Goal: Transaction & Acquisition: Subscribe to service/newsletter

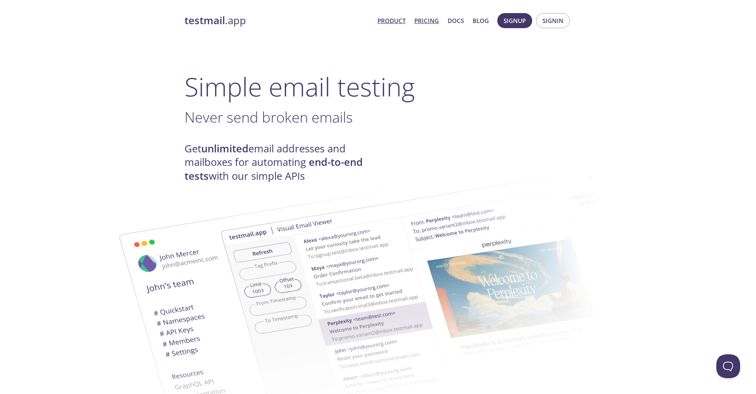
click at [436, 17] on link "Pricing" at bounding box center [427, 20] width 25 height 10
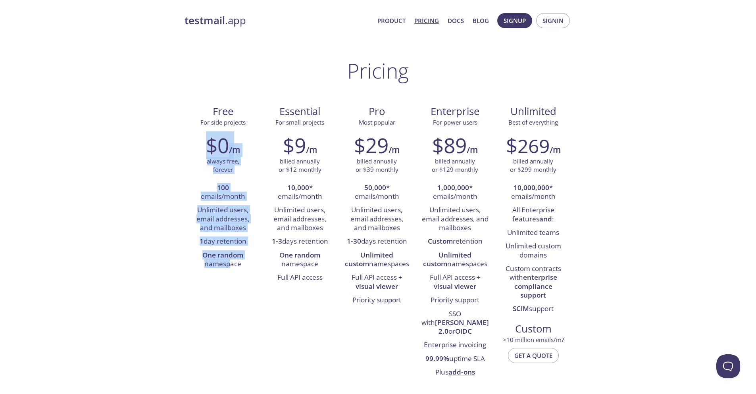
drag, startPoint x: 182, startPoint y: 138, endPoint x: 237, endPoint y: 279, distance: 151.5
click at [237, 279] on div "Free For side projects $0 /m always free, forever 100 emails/month Unlimited us…" at bounding box center [379, 241] width 388 height 286
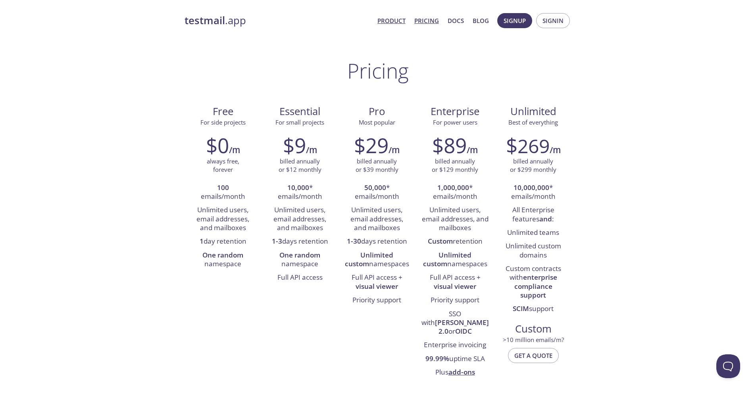
click at [400, 18] on link "Product" at bounding box center [392, 20] width 28 height 10
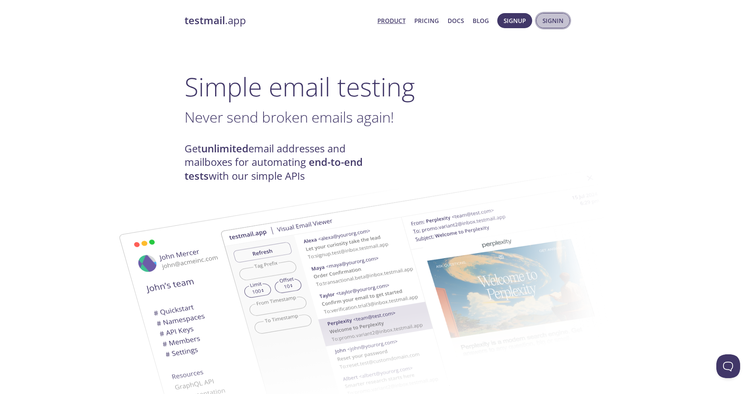
click at [554, 23] on span "Signin" at bounding box center [553, 20] width 21 height 10
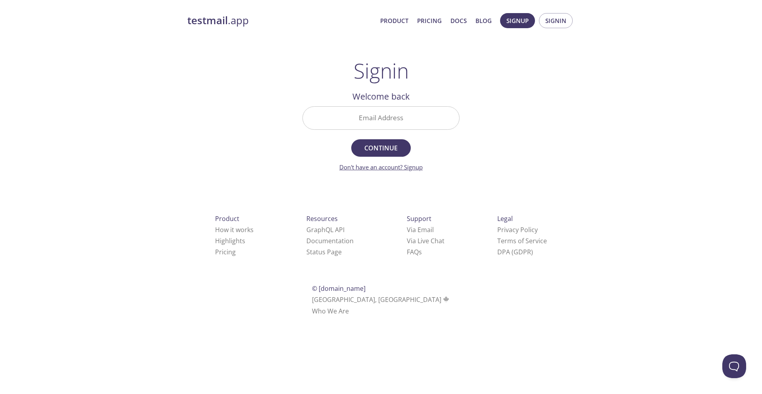
click at [406, 164] on link "Don't have an account? Signup" at bounding box center [380, 167] width 83 height 8
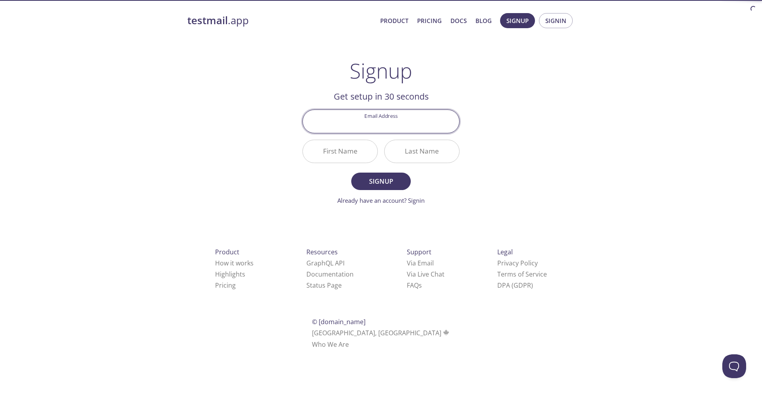
click at [376, 128] on input "Email Address" at bounding box center [381, 121] width 156 height 23
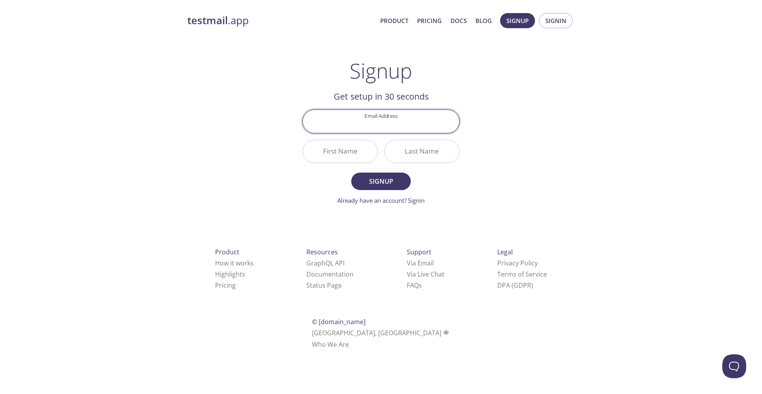
click at [404, 60] on h1 "Signup" at bounding box center [381, 71] width 63 height 24
click at [407, 264] on link "Via Email" at bounding box center [420, 263] width 27 height 9
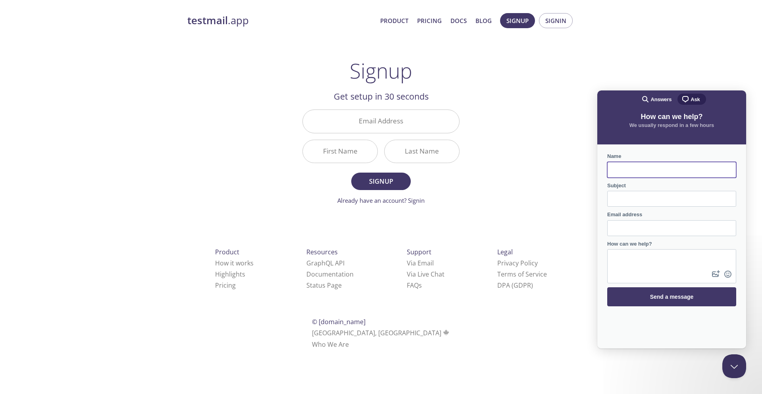
click at [387, 129] on input "Email Address" at bounding box center [381, 121] width 156 height 23
type input "[EMAIL_ADDRESS][DOMAIN_NAME]"
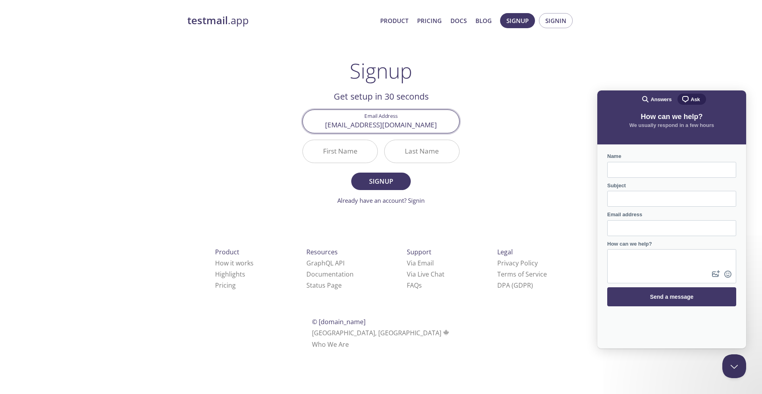
click at [346, 155] on input "First Name" at bounding box center [340, 151] width 75 height 23
type input "[PERSON_NAME]"
click at [450, 150] on input "Last Name" at bounding box center [422, 151] width 75 height 23
type input "SA"
click at [395, 188] on button "Signup" at bounding box center [381, 181] width 60 height 17
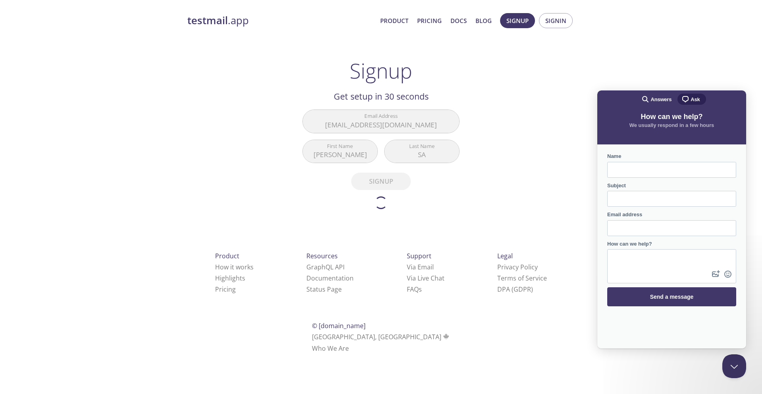
click at [453, 178] on form "Email Address [EMAIL_ADDRESS][DOMAIN_NAME] First Name [PERSON_NAME] Last Name S…" at bounding box center [381, 160] width 157 height 100
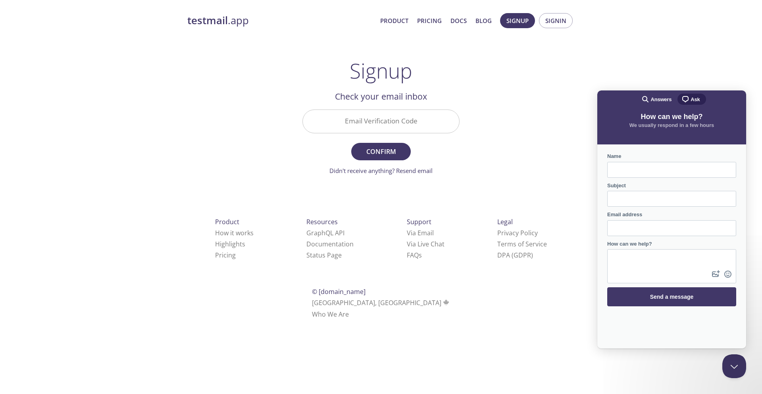
click at [381, 132] on input "Email Verification Code" at bounding box center [381, 121] width 156 height 23
paste input "5PF6HSB"
type input "5PF6HSB"
click at [378, 152] on span "Confirm" at bounding box center [381, 151] width 42 height 11
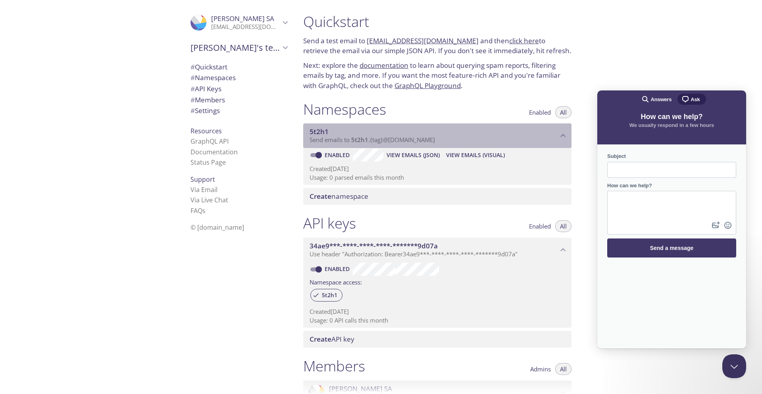
drag, startPoint x: 446, startPoint y: 145, endPoint x: 353, endPoint y: 132, distance: 93.8
click at [353, 132] on div "5t2h1 Send emails to 5t2h1 . {tag} @[DOMAIN_NAME]" at bounding box center [437, 135] width 268 height 25
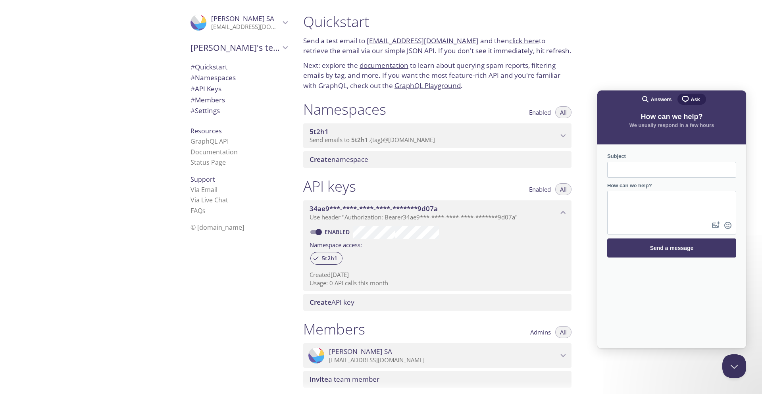
click at [352, 134] on span "5t2h1" at bounding box center [434, 131] width 249 height 9
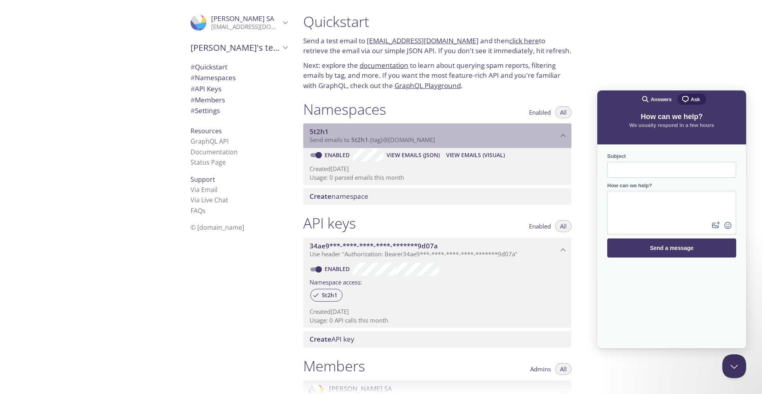
drag, startPoint x: 350, startPoint y: 139, endPoint x: 366, endPoint y: 140, distance: 15.5
click at [366, 140] on span "Send emails to 5t2h1 . {tag} @[DOMAIN_NAME]" at bounding box center [372, 140] width 125 height 8
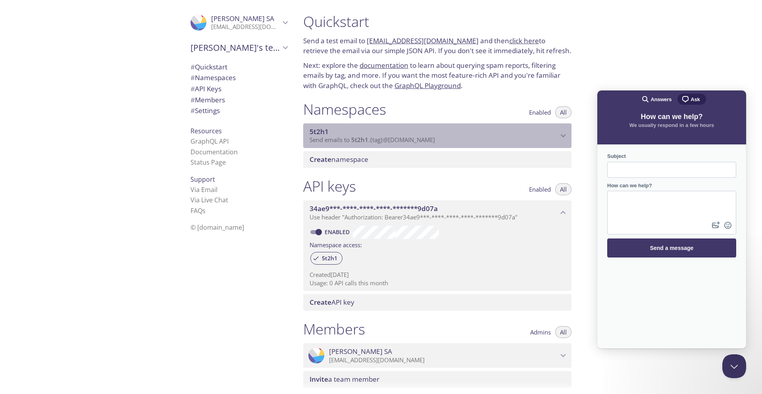
click at [366, 140] on span "5t2h1" at bounding box center [359, 140] width 17 height 8
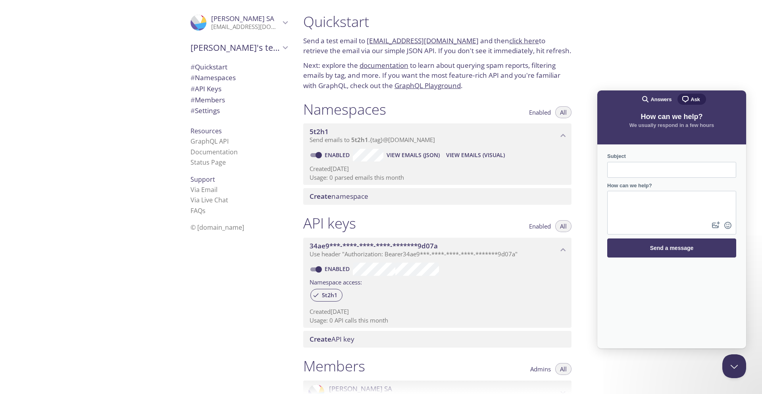
click at [471, 159] on span "View Emails (Visual)" at bounding box center [475, 155] width 59 height 10
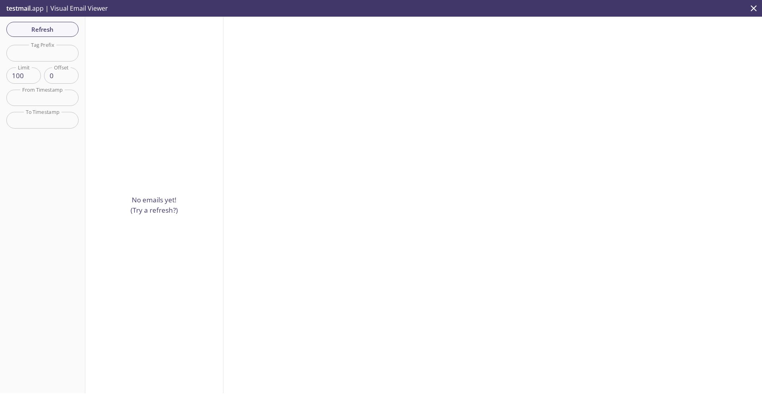
click at [139, 212] on p "No emails yet! (Try a refresh?)" at bounding box center [154, 205] width 47 height 20
click at [40, 27] on span "Refresh" at bounding box center [43, 29] width 60 height 10
click at [48, 56] on input "text" at bounding box center [42, 53] width 72 height 16
